Goal: Transaction & Acquisition: Purchase product/service

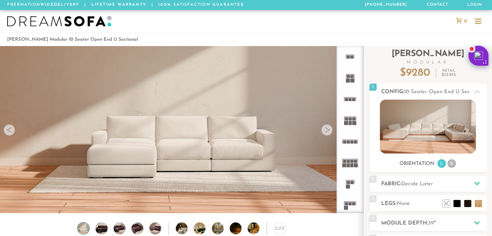
scroll to position [5, 6]
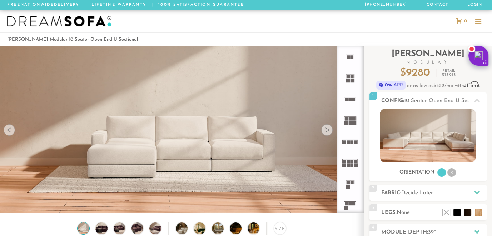
click at [327, 127] on div at bounding box center [326, 129] width 11 height 11
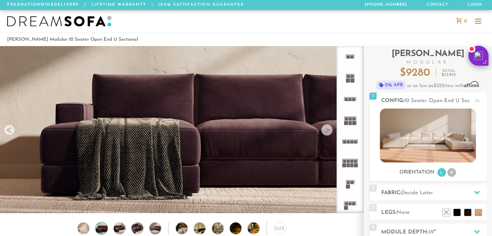
click at [327, 127] on div at bounding box center [326, 129] width 11 height 11
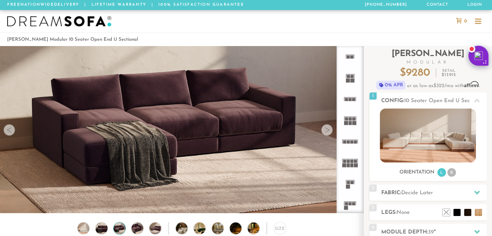
click at [327, 127] on div at bounding box center [326, 129] width 11 height 11
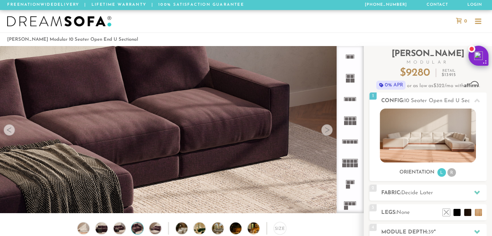
click at [327, 127] on div at bounding box center [326, 129] width 11 height 11
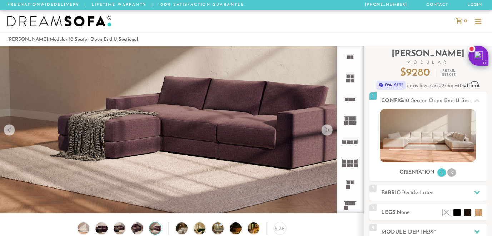
click at [327, 127] on div at bounding box center [326, 129] width 11 height 11
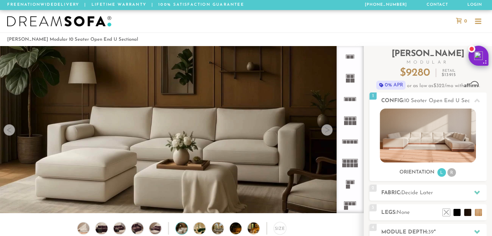
click at [327, 127] on div at bounding box center [326, 129] width 11 height 11
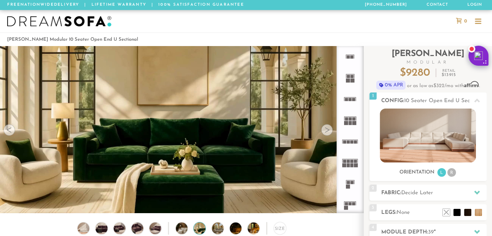
click at [327, 127] on div at bounding box center [326, 129] width 11 height 11
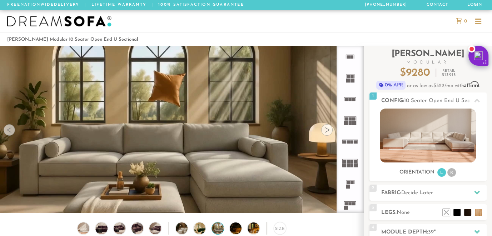
click at [327, 127] on div at bounding box center [326, 129] width 11 height 11
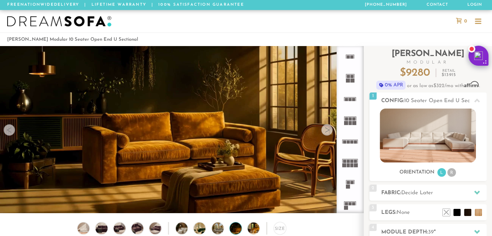
click at [327, 127] on div at bounding box center [326, 129] width 11 height 11
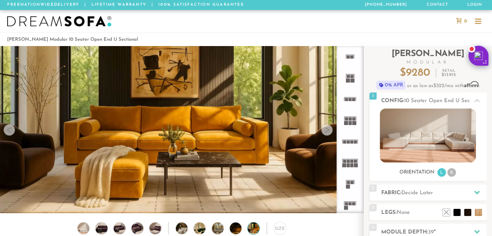
click at [327, 127] on div at bounding box center [326, 129] width 11 height 11
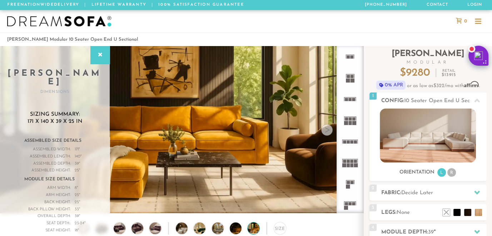
click at [324, 125] on div at bounding box center [326, 129] width 11 height 11
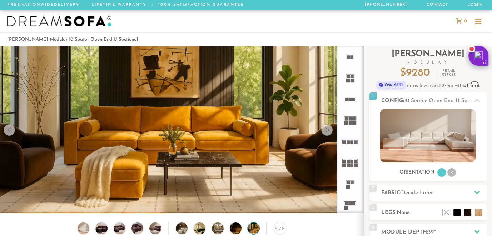
click at [324, 125] on div at bounding box center [326, 129] width 11 height 11
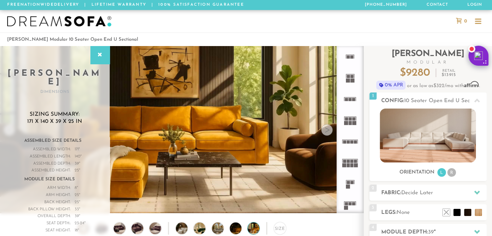
click at [324, 125] on div at bounding box center [326, 129] width 11 height 11
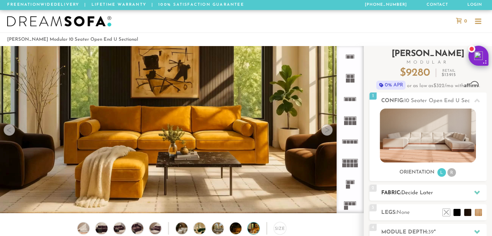
click at [476, 192] on icon at bounding box center [477, 193] width 6 height 6
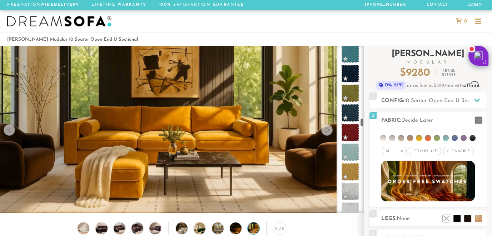
scroll to position [2000, 0]
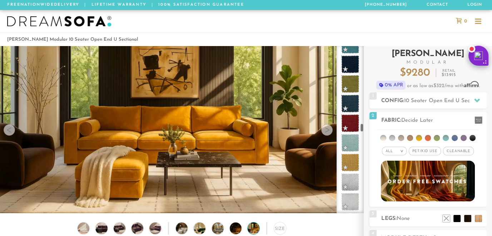
drag, startPoint x: 361, startPoint y: 48, endPoint x: 365, endPoint y: 125, distance: 77.7
click at [365, 125] on div "Introducing [PERSON_NAME] Modular $ 9280 Retail $ 13915 $ 9280 Retail $ 13915 0…" at bounding box center [428, 192] width 128 height 293
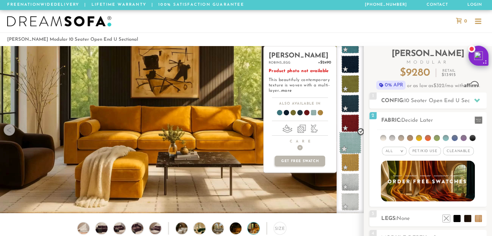
click at [353, 147] on span at bounding box center [350, 143] width 23 height 23
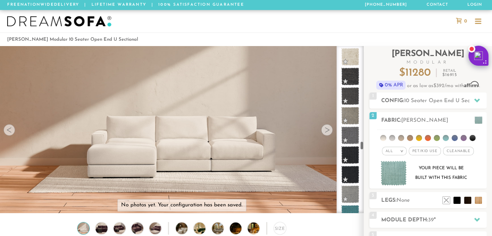
scroll to position [2498, 0]
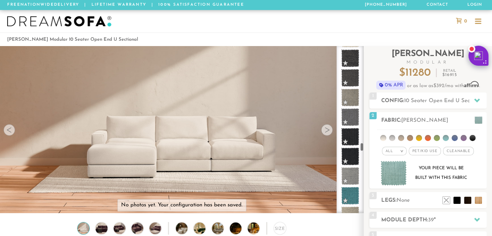
drag, startPoint x: 361, startPoint y: 124, endPoint x: 363, endPoint y: 144, distance: 19.7
click at [363, 144] on div at bounding box center [350, 129] width 27 height 167
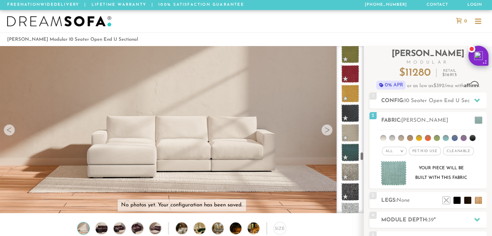
scroll to position [2747, 0]
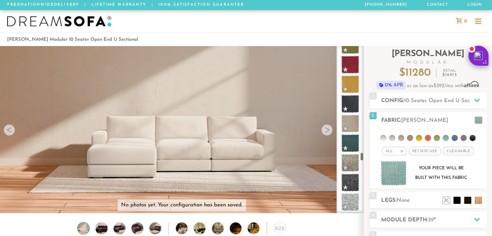
drag, startPoint x: 360, startPoint y: 142, endPoint x: 360, endPoint y: 152, distance: 10.0
click at [360, 152] on div at bounding box center [350, 129] width 27 height 167
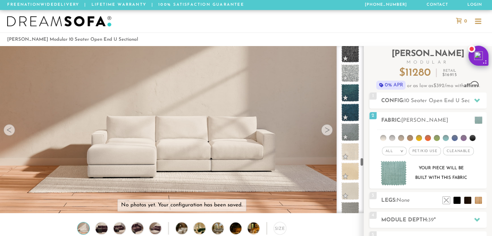
scroll to position [2885, 0]
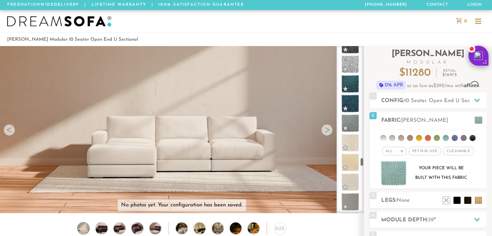
drag, startPoint x: 362, startPoint y: 152, endPoint x: 362, endPoint y: 158, distance: 5.7
click at [362, 158] on div at bounding box center [350, 129] width 27 height 167
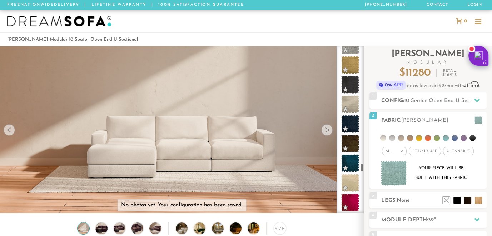
drag, startPoint x: 361, startPoint y: 158, endPoint x: 362, endPoint y: 164, distance: 6.2
click at [362, 164] on div at bounding box center [350, 129] width 27 height 167
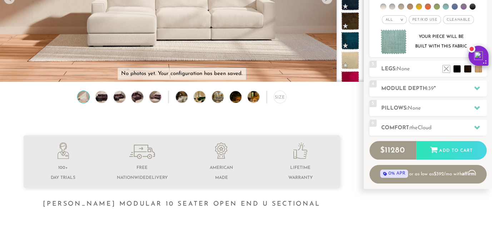
scroll to position [138, 0]
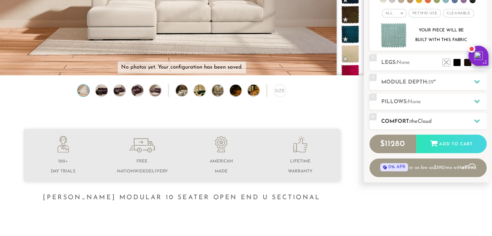
click at [476, 119] on icon at bounding box center [477, 121] width 6 height 4
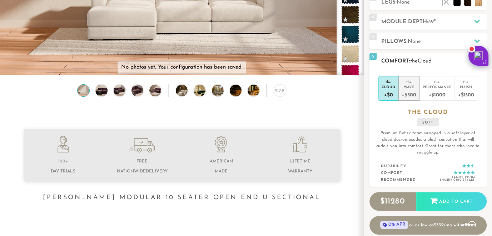
click at [410, 89] on div "+$500" at bounding box center [409, 94] width 14 height 10
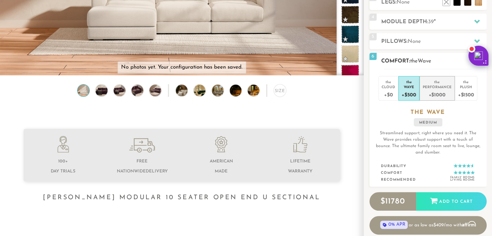
click at [438, 89] on div "+$1000" at bounding box center [437, 94] width 29 height 10
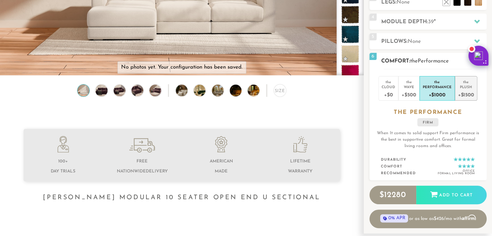
click at [467, 89] on div "+$1500" at bounding box center [466, 94] width 16 height 10
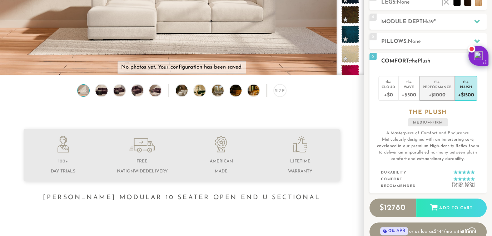
click at [434, 89] on div "+$1000" at bounding box center [437, 94] width 29 height 10
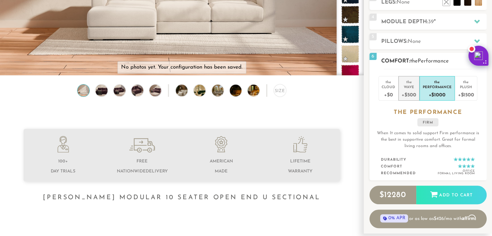
click at [412, 84] on div "Wave" at bounding box center [409, 86] width 14 height 5
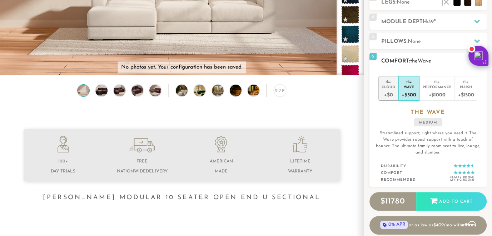
click at [392, 84] on div "Cloud" at bounding box center [389, 86] width 14 height 5
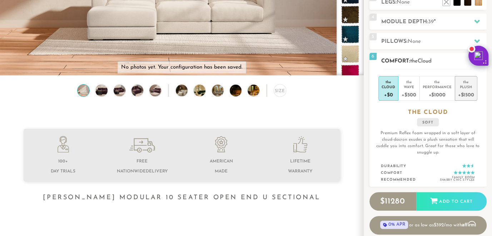
click at [466, 89] on div "+$1500" at bounding box center [466, 94] width 16 height 10
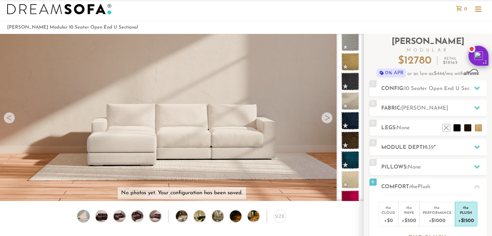
scroll to position [0, 0]
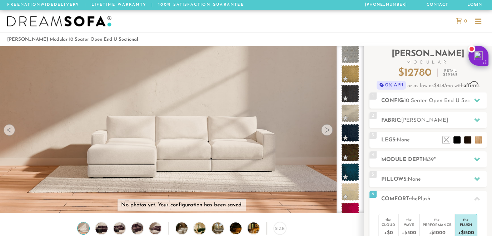
click at [0, 0] on link "Delivery" at bounding box center [0, 0] width 0 height 0
